Goal: Task Accomplishment & Management: Manage account settings

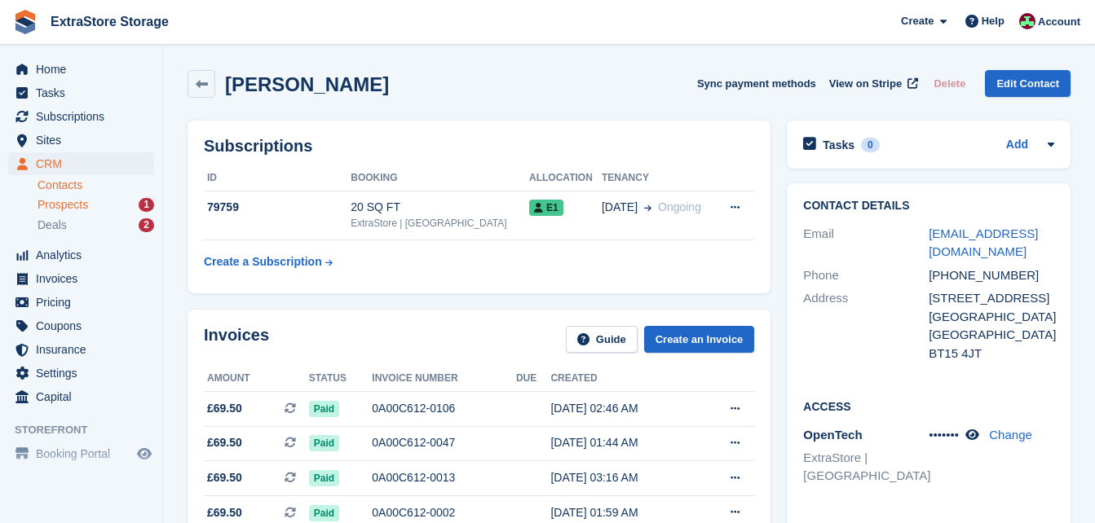
click at [92, 205] on div "Prospects 1" at bounding box center [95, 204] width 117 height 15
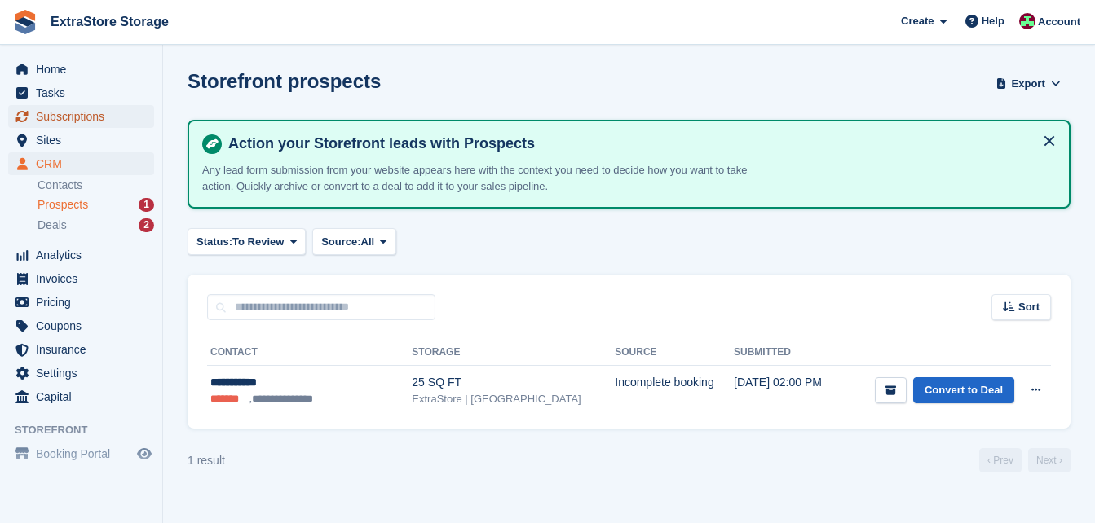
click at [59, 120] on span "Subscriptions" at bounding box center [85, 116] width 98 height 23
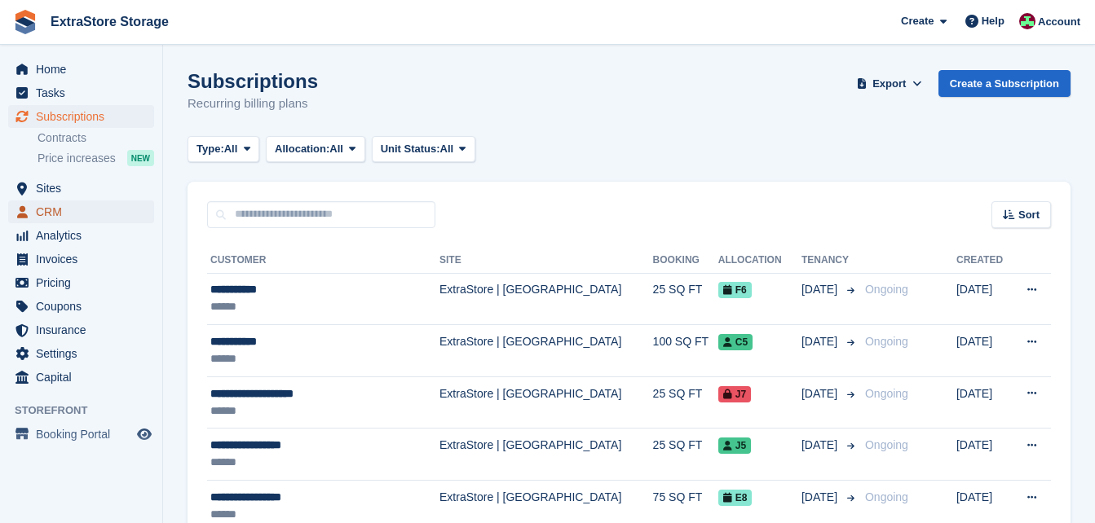
click at [74, 215] on span "CRM" at bounding box center [85, 212] width 98 height 23
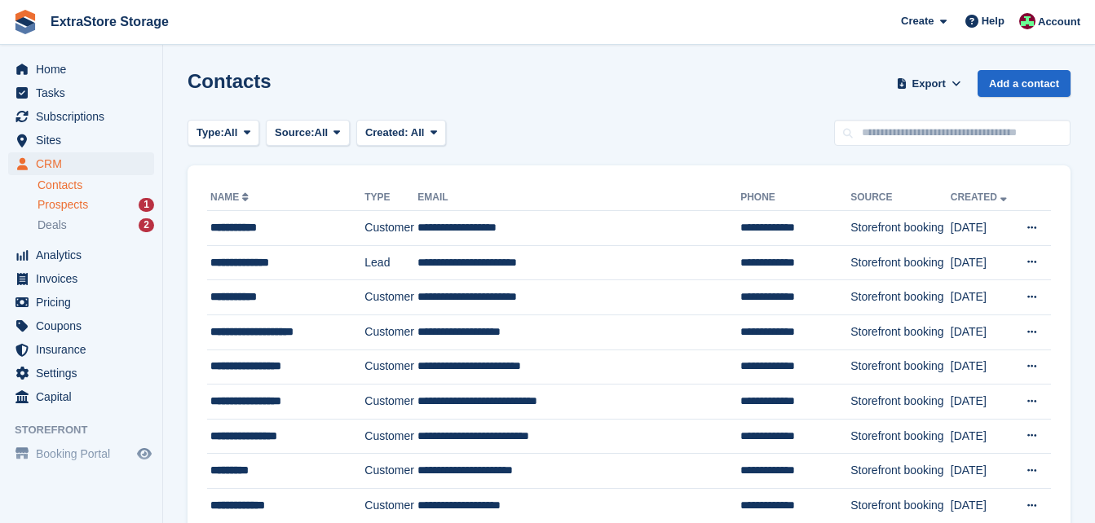
click at [99, 201] on div "Prospects 1" at bounding box center [95, 204] width 117 height 15
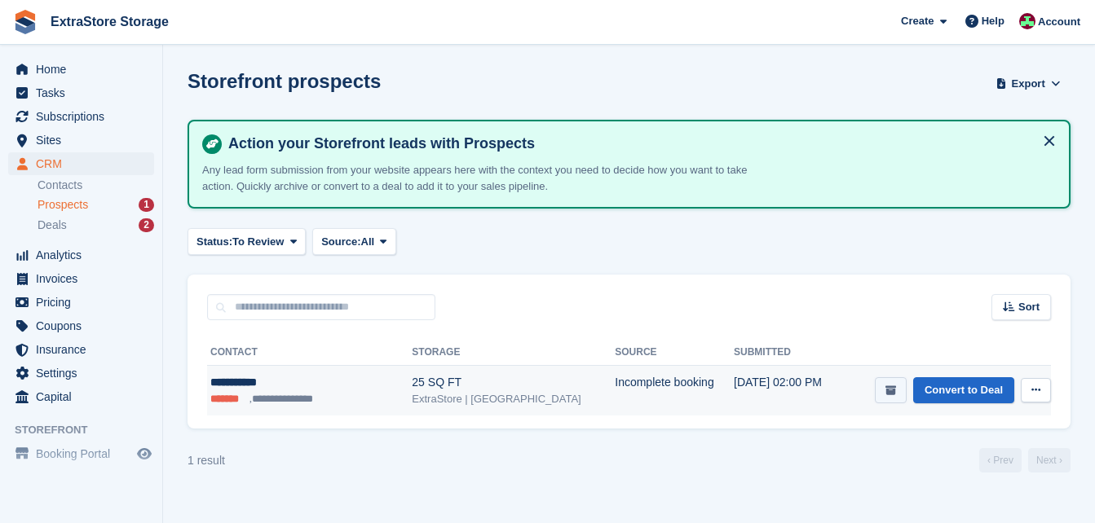
click at [884, 395] on button "submit" at bounding box center [891, 390] width 32 height 27
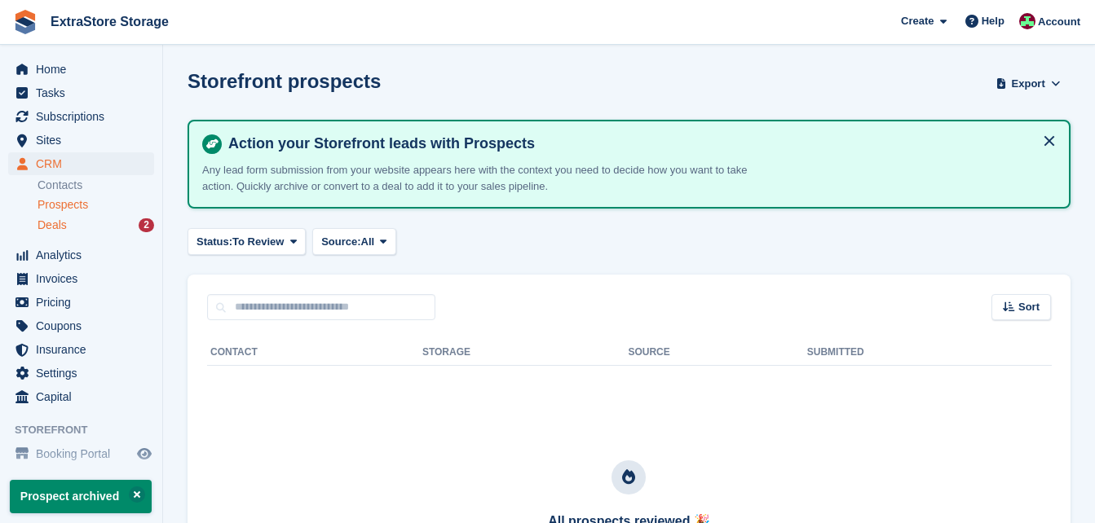
click at [79, 227] on div "Deals 2" at bounding box center [95, 225] width 117 height 15
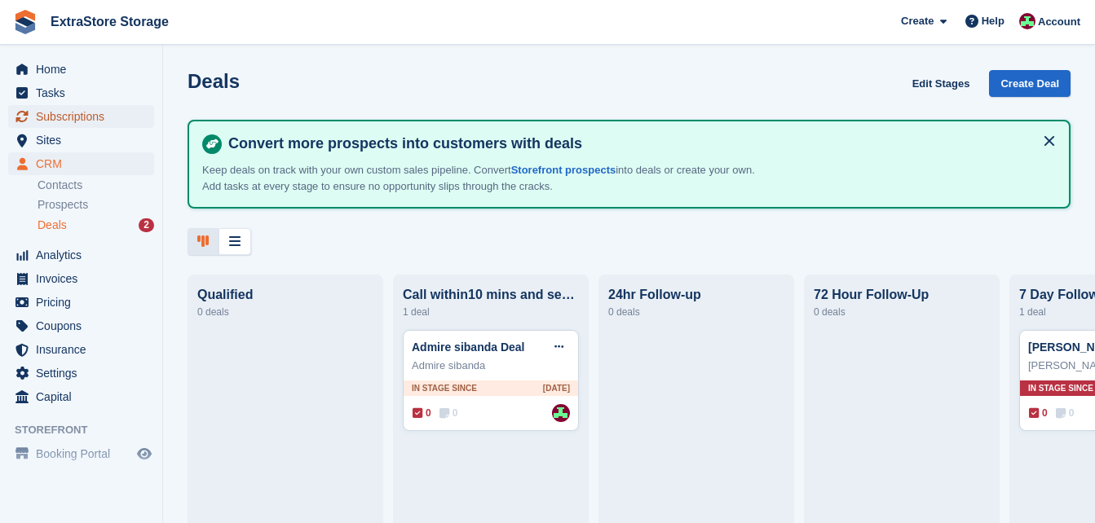
click at [68, 116] on span "Subscriptions" at bounding box center [85, 116] width 98 height 23
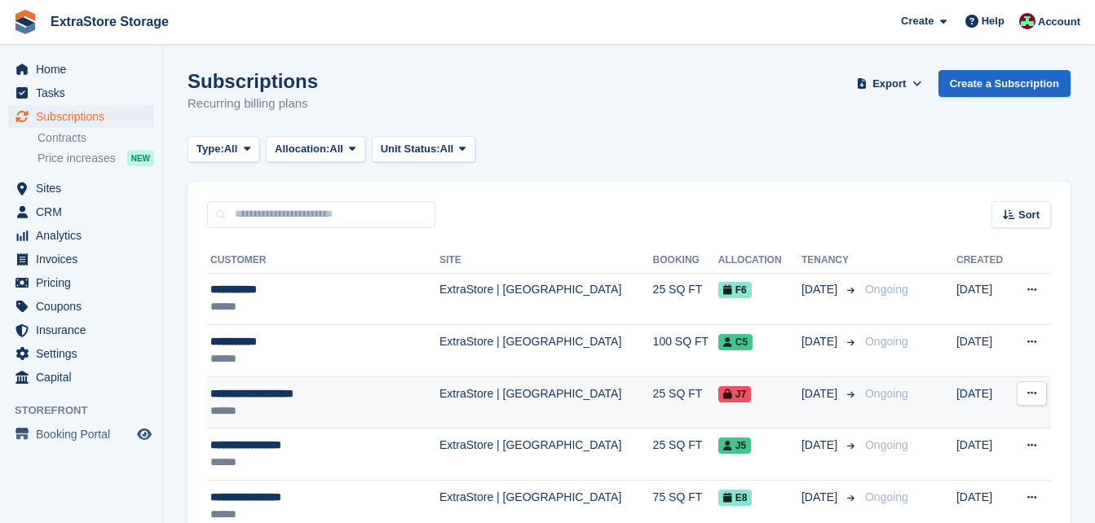
click at [301, 404] on div "******" at bounding box center [307, 411] width 195 height 17
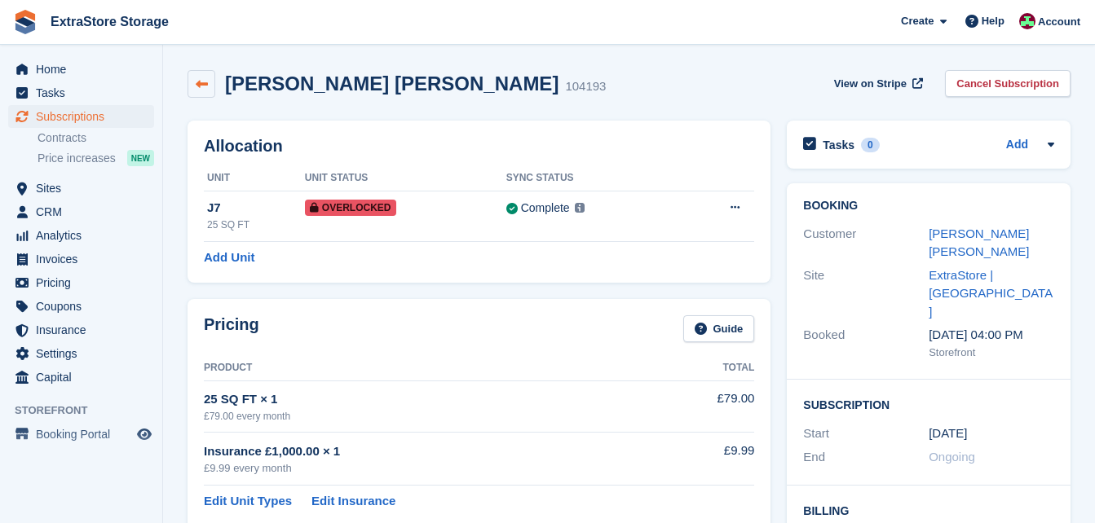
click at [202, 93] on link at bounding box center [201, 84] width 28 height 28
